Goal: Use online tool/utility

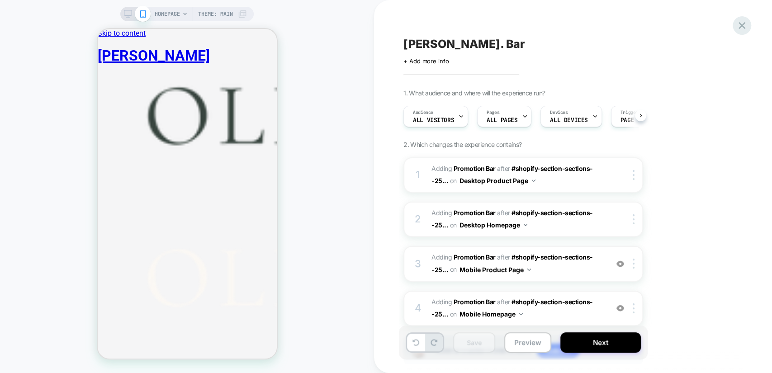
click at [748, 24] on div at bounding box center [742, 25] width 19 height 19
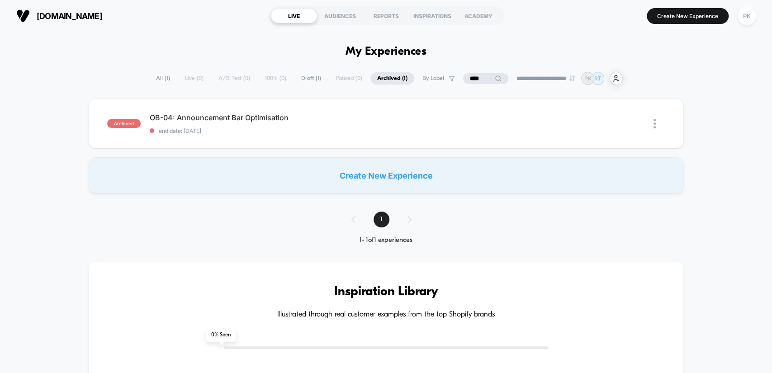
click at [156, 77] on span "All ( 1 )" at bounding box center [163, 78] width 28 height 12
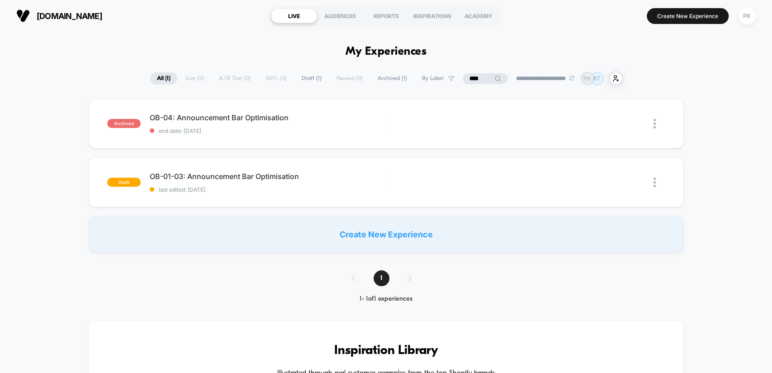
click at [484, 80] on input "****" at bounding box center [485, 78] width 45 height 11
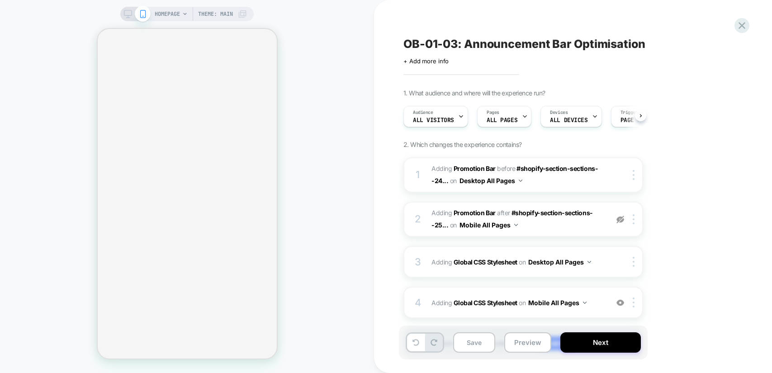
click at [743, 24] on icon at bounding box center [742, 25] width 12 height 12
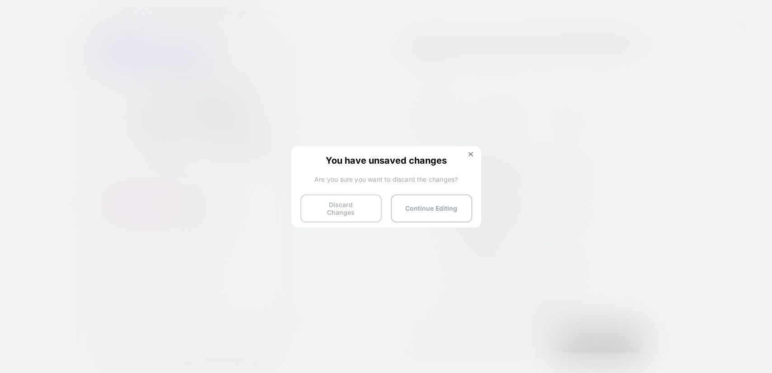
click at [362, 208] on button "Discard Changes" at bounding box center [340, 209] width 81 height 28
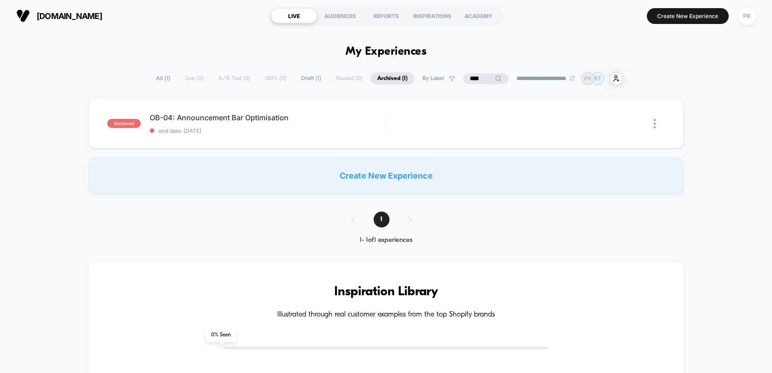
click at [157, 76] on span "All ( 1 )" at bounding box center [163, 78] width 28 height 12
